Goal: Information Seeking & Learning: Learn about a topic

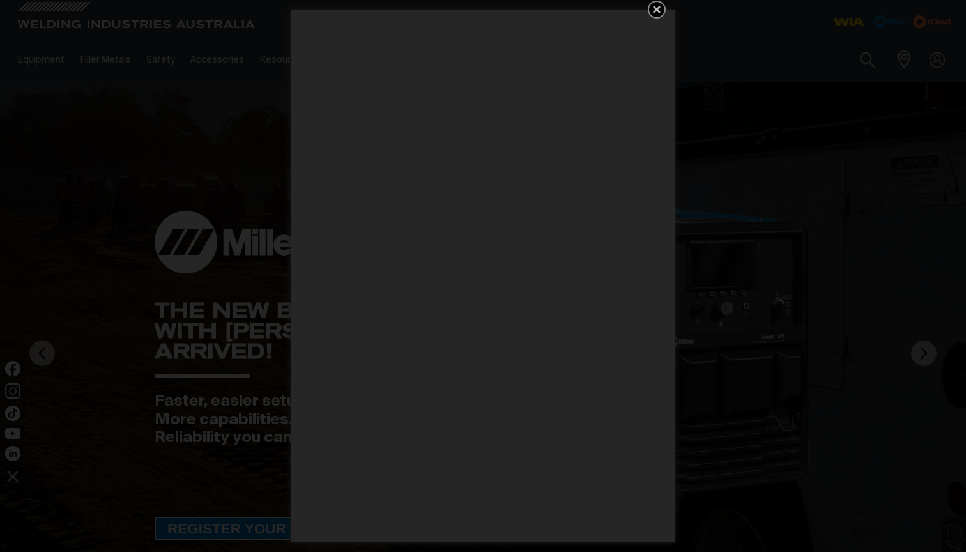
drag, startPoint x: 654, startPoint y: 12, endPoint x: 622, endPoint y: 15, distance: 32.7
click at [655, 11] on icon "Get 5 WIA Welding Guides Free!" at bounding box center [657, 10] width 8 height 8
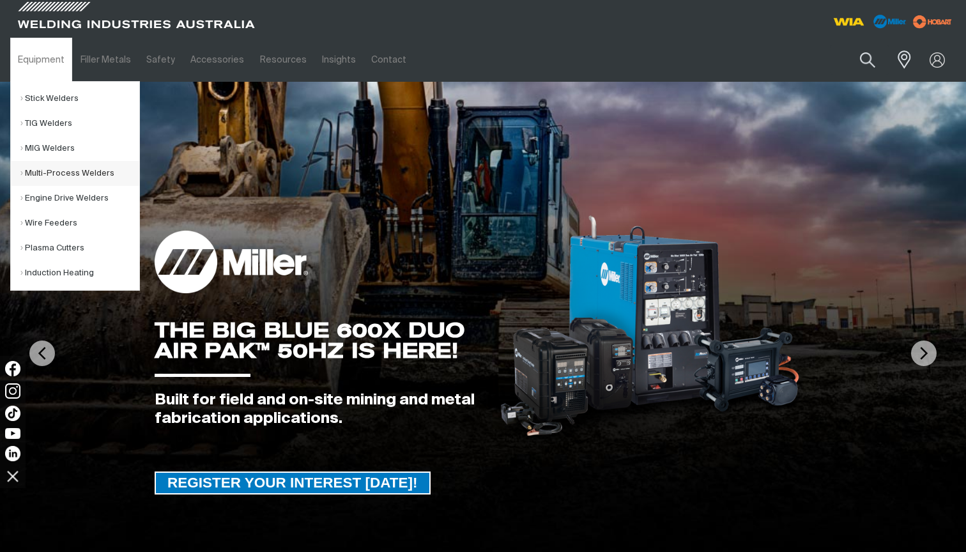
click at [73, 176] on link "Multi-Process Welders" at bounding box center [79, 173] width 119 height 25
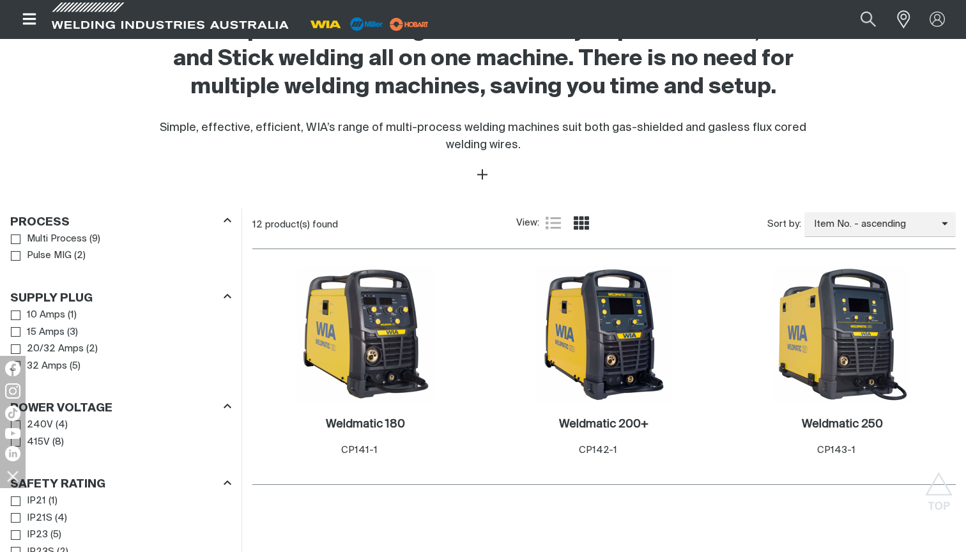
scroll to position [701, 0]
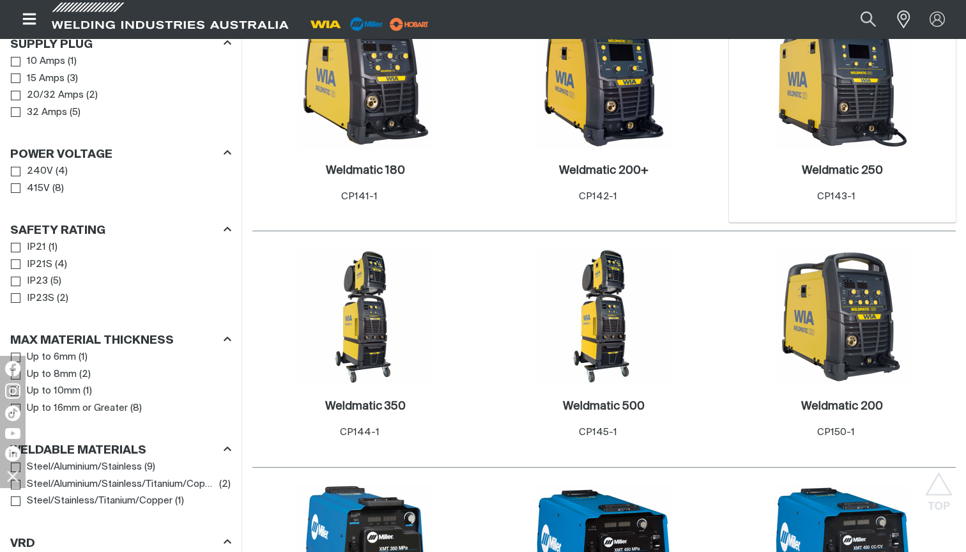
click at [860, 104] on img at bounding box center [842, 80] width 137 height 137
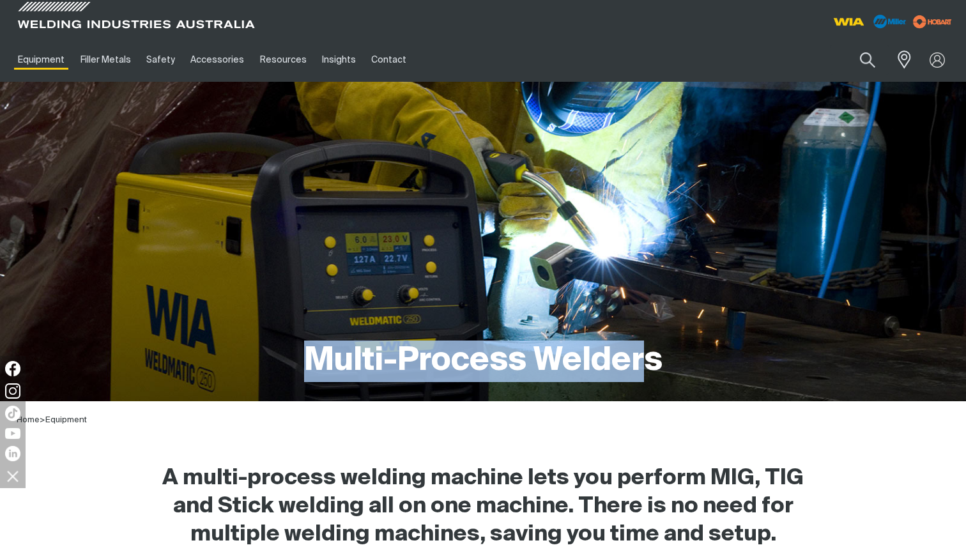
drag, startPoint x: 306, startPoint y: 362, endPoint x: 633, endPoint y: 364, distance: 327.2
click at [647, 360] on h1 "Multi-Process Welders" at bounding box center [483, 362] width 359 height 42
copy h1 "Multi-Process Welder"
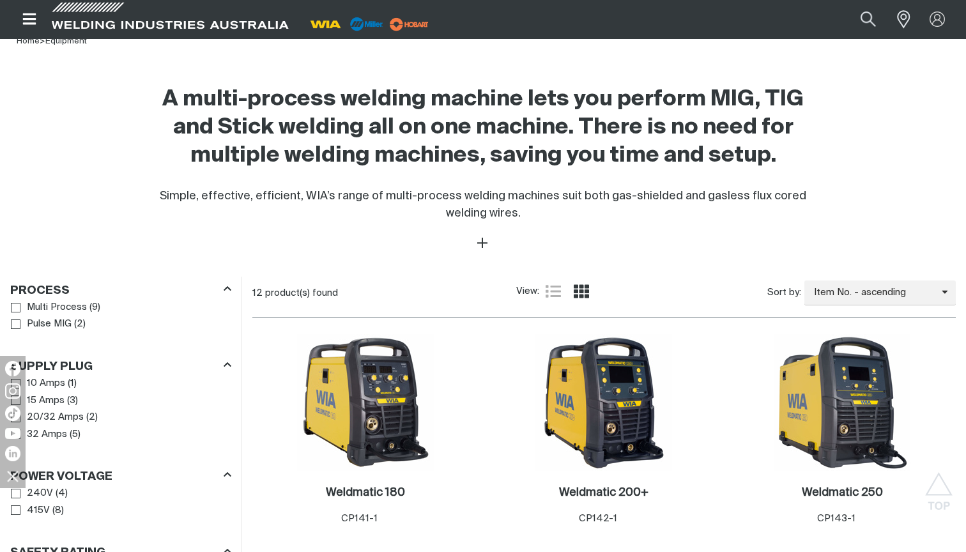
scroll to position [381, 0]
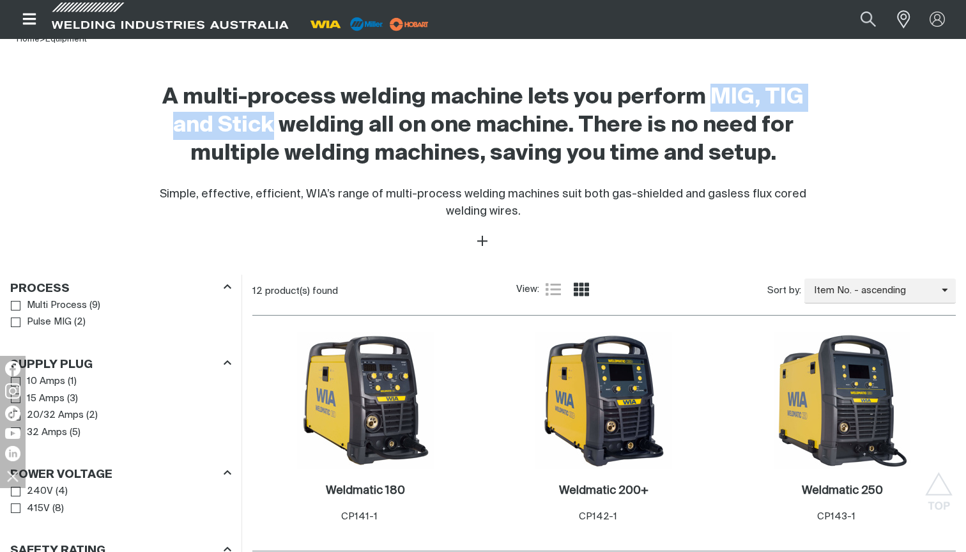
drag, startPoint x: 712, startPoint y: 97, endPoint x: 275, endPoint y: 121, distance: 437.1
click at [275, 121] on h2 "A multi-process welding machine lets you perform MIG, TIG and Stick welding all…" at bounding box center [483, 126] width 665 height 84
copy h2 "MIG, TIG and Stick"
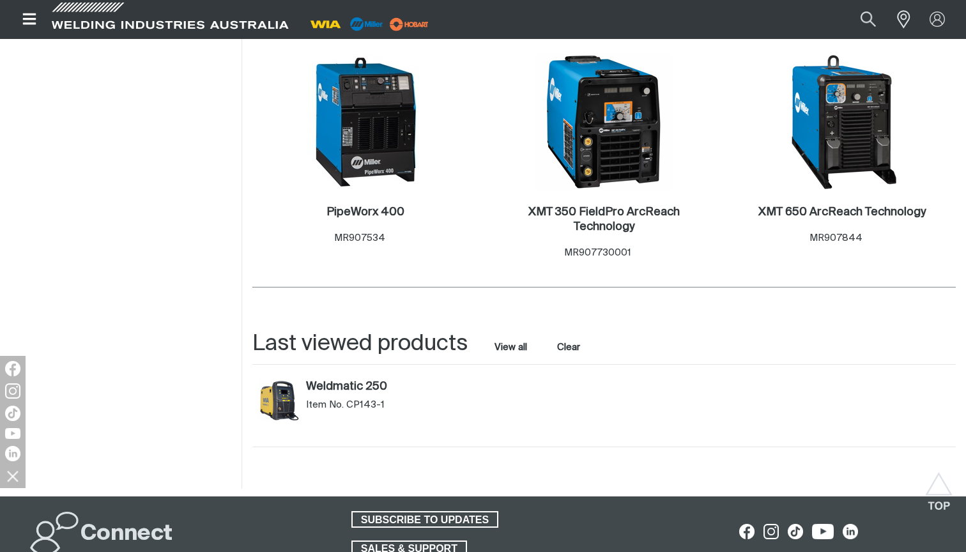
scroll to position [1371, 0]
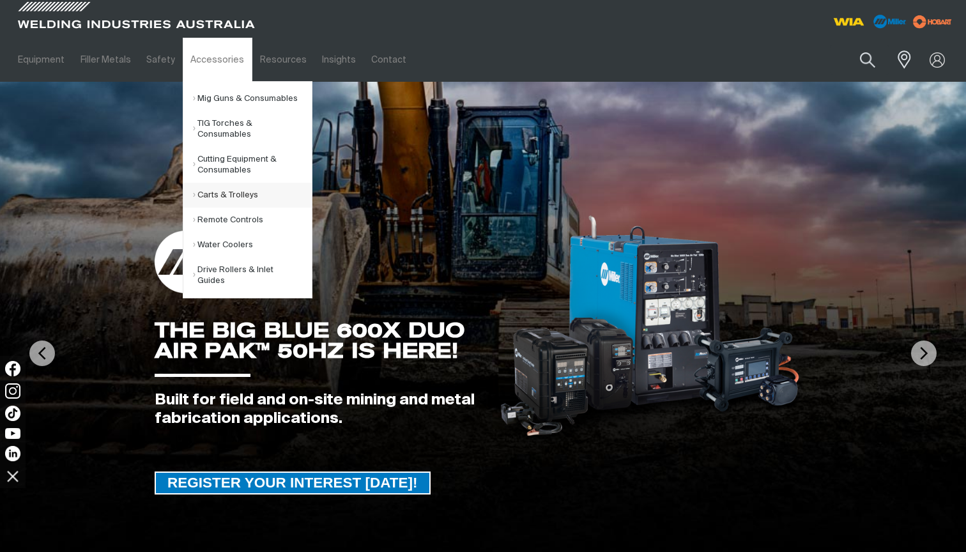
click at [226, 196] on link "Carts & Trolleys" at bounding box center [252, 195] width 119 height 25
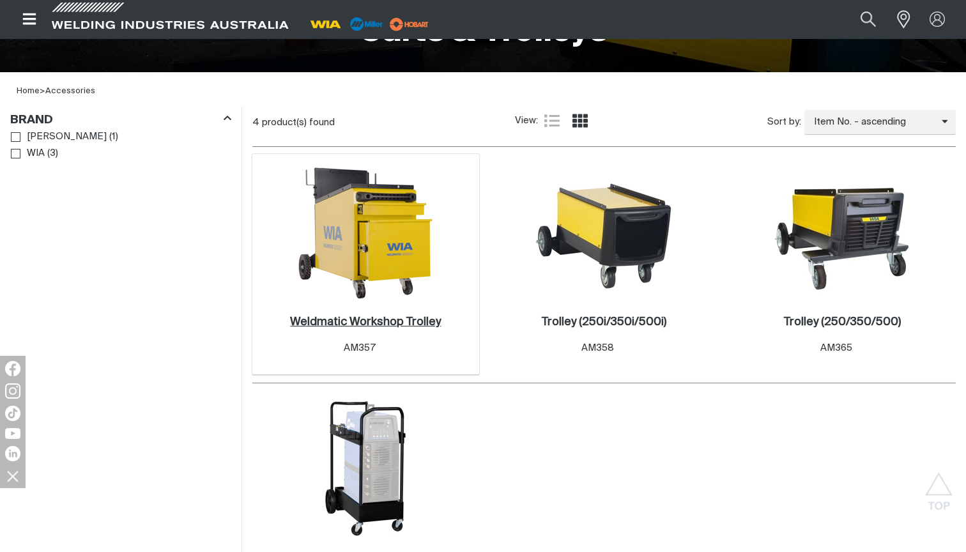
scroll to position [339, 0]
